Goal: Check status

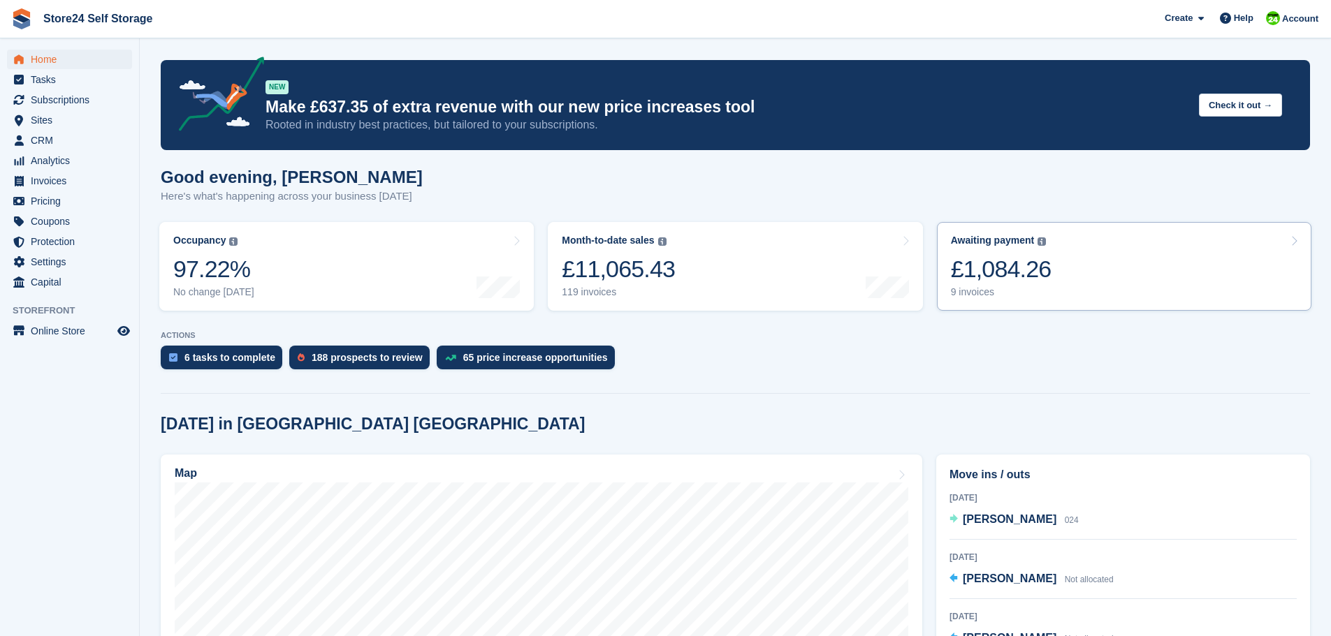
click at [991, 271] on div "£1,084.26" at bounding box center [1001, 269] width 101 height 29
